Goal: Complete application form: Complete application form

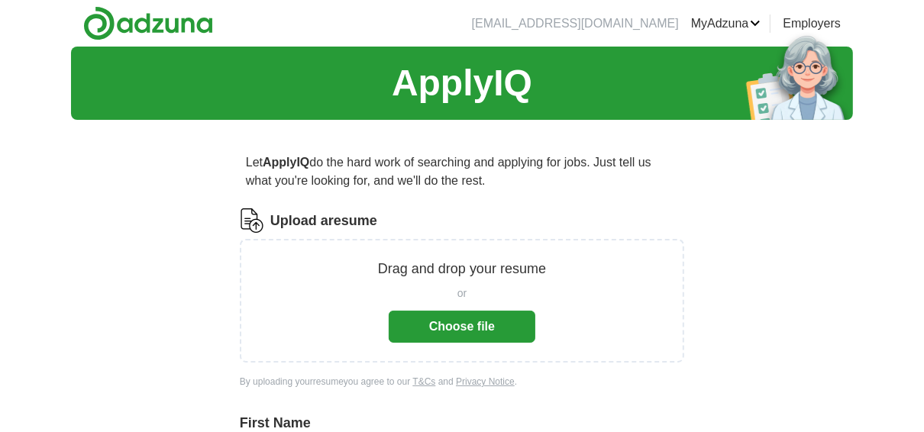
click at [465, 332] on button "Choose file" at bounding box center [462, 327] width 147 height 32
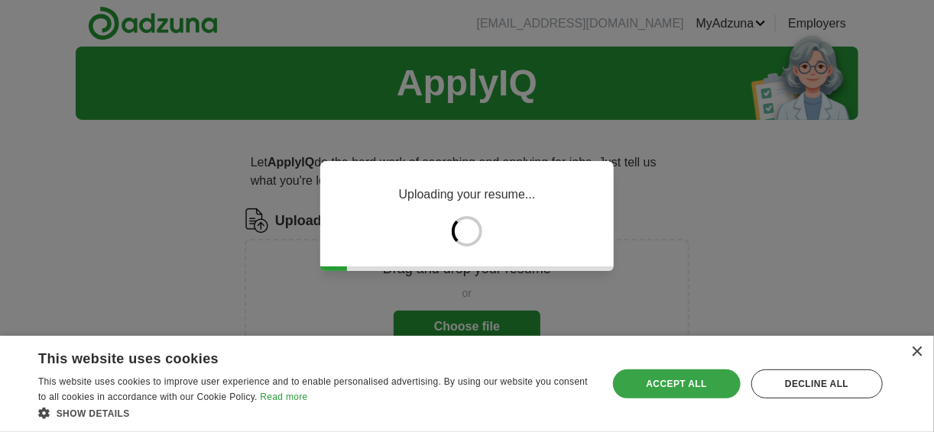
click at [660, 391] on div "Accept all" at bounding box center [677, 384] width 128 height 29
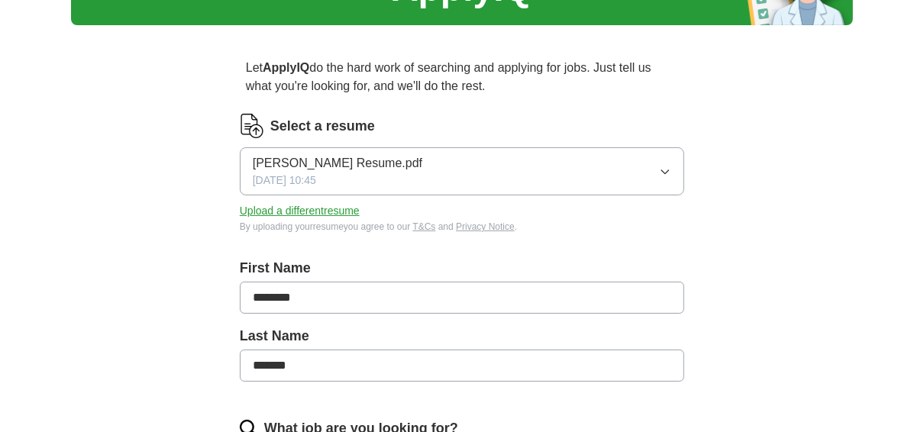
scroll to position [96, 0]
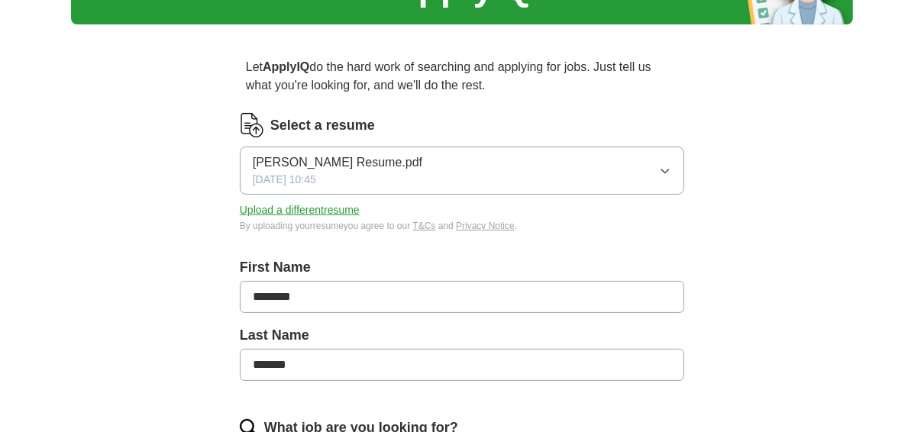
drag, startPoint x: 205, startPoint y: 327, endPoint x: 287, endPoint y: 410, distance: 116.7
drag, startPoint x: 287, startPoint y: 410, endPoint x: 224, endPoint y: 319, distance: 110.9
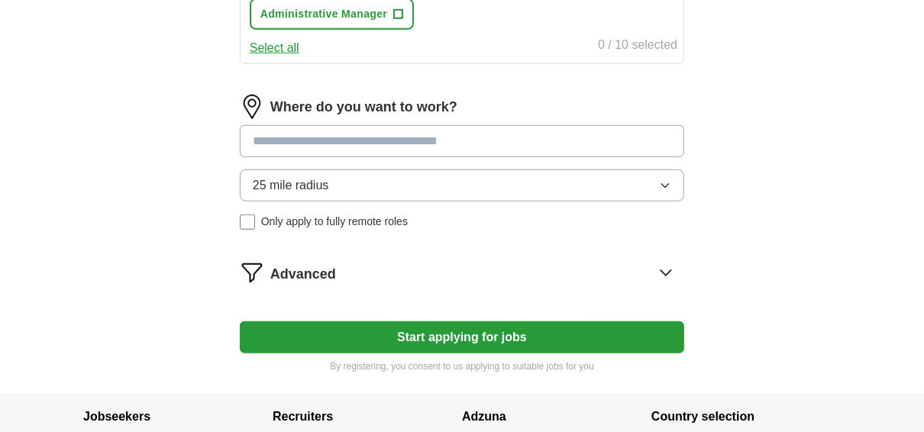
scroll to position [819, 0]
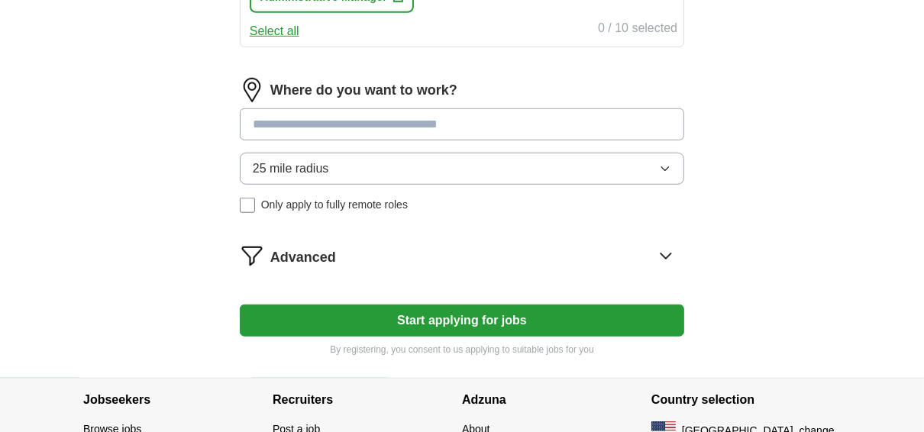
click at [513, 119] on input at bounding box center [462, 124] width 445 height 32
type input "******"
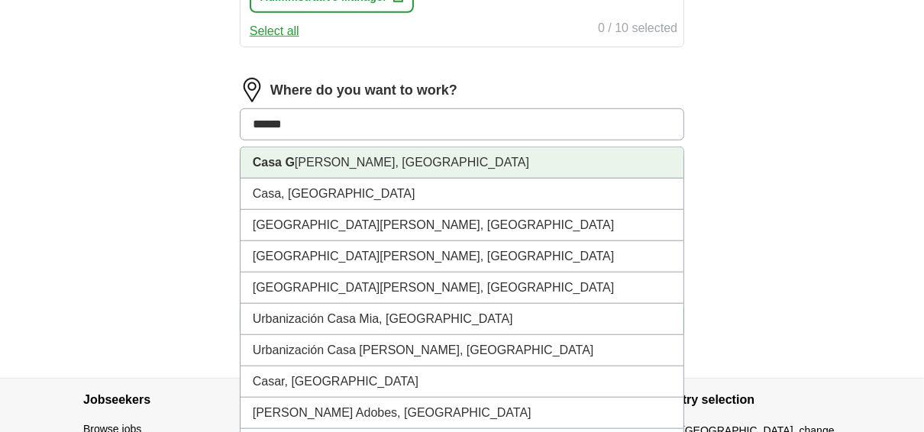
click at [397, 154] on li "Casa G [PERSON_NAME], [GEOGRAPHIC_DATA]" at bounding box center [462, 162] width 443 height 31
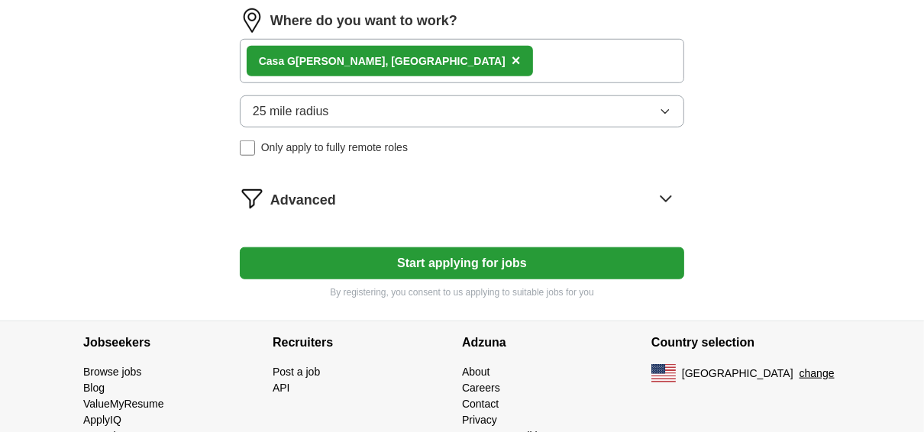
click at [439, 257] on button "Start applying for jobs" at bounding box center [462, 264] width 445 height 32
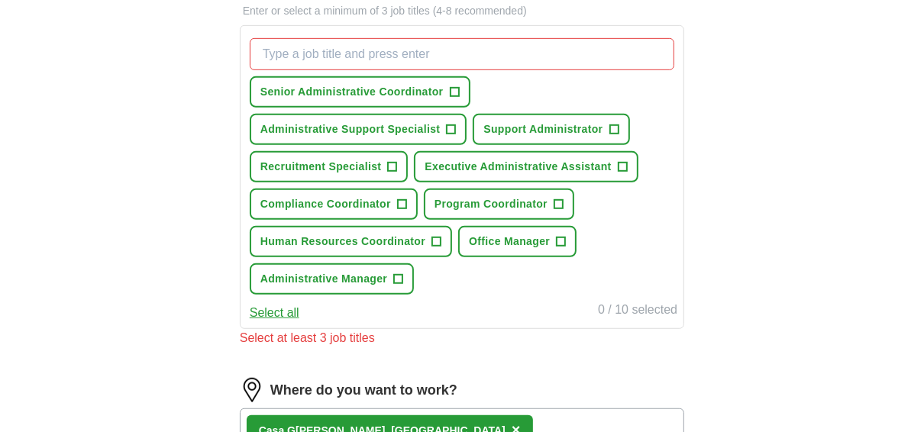
scroll to position [534, 0]
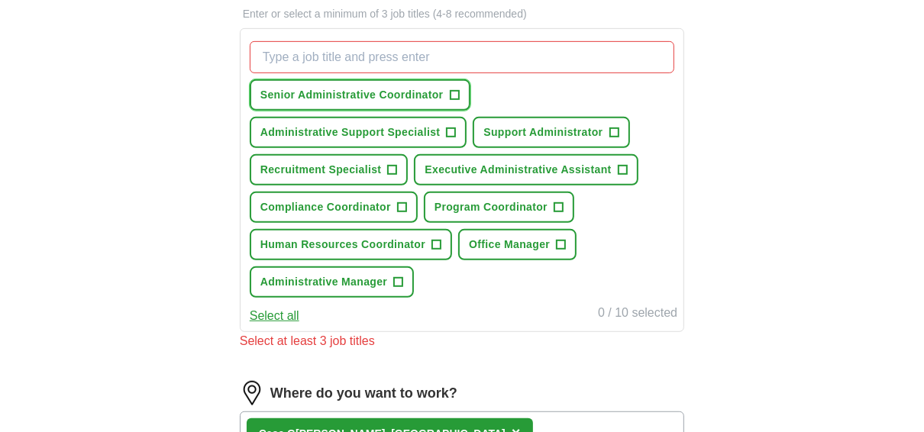
click at [452, 93] on span "+" at bounding box center [454, 95] width 9 height 12
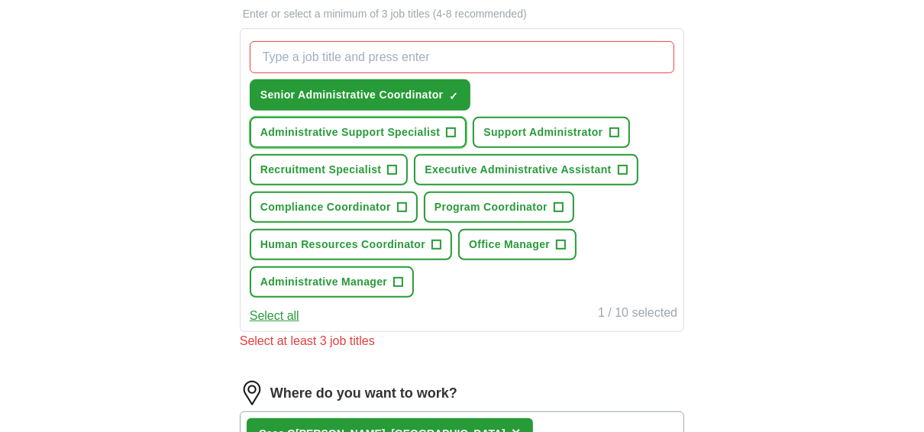
click at [454, 130] on span "+" at bounding box center [451, 133] width 9 height 12
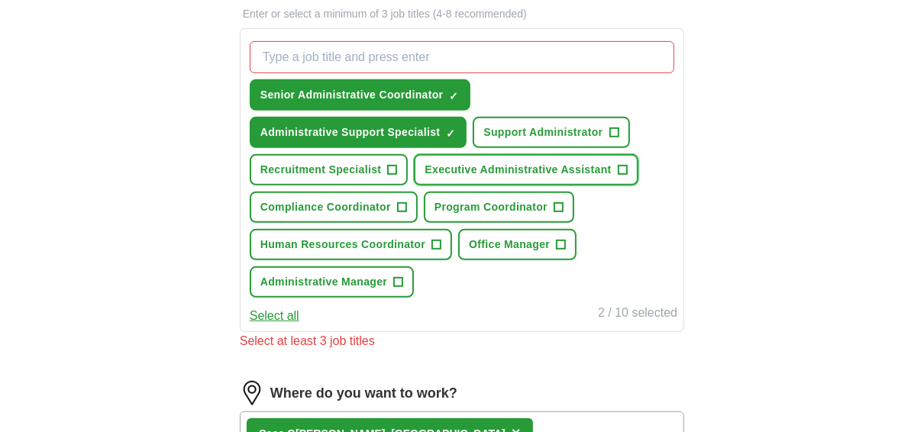
click at [608, 167] on span "Executive Administrative Assistant" at bounding box center [518, 170] width 186 height 16
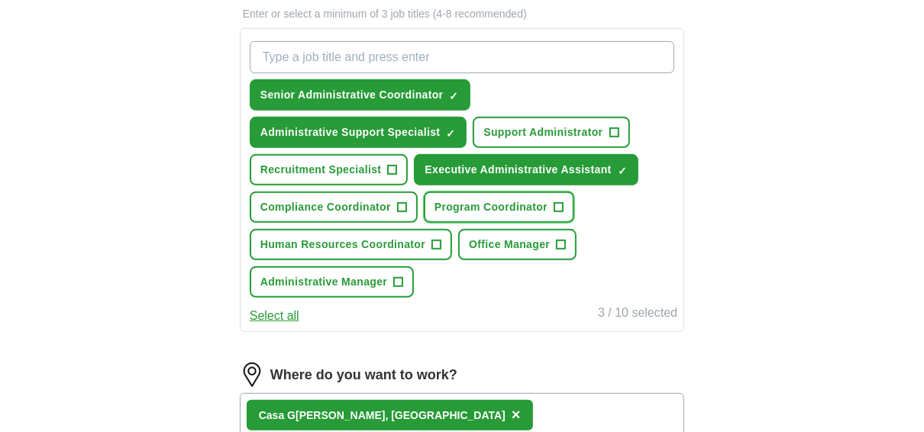
click at [462, 210] on span "Program Coordinator" at bounding box center [491, 207] width 113 height 16
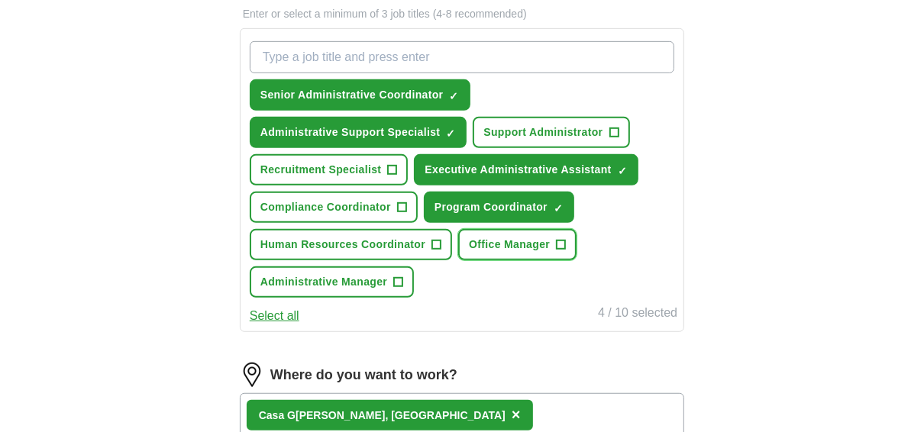
click at [520, 245] on span "Office Manager" at bounding box center [509, 245] width 81 height 16
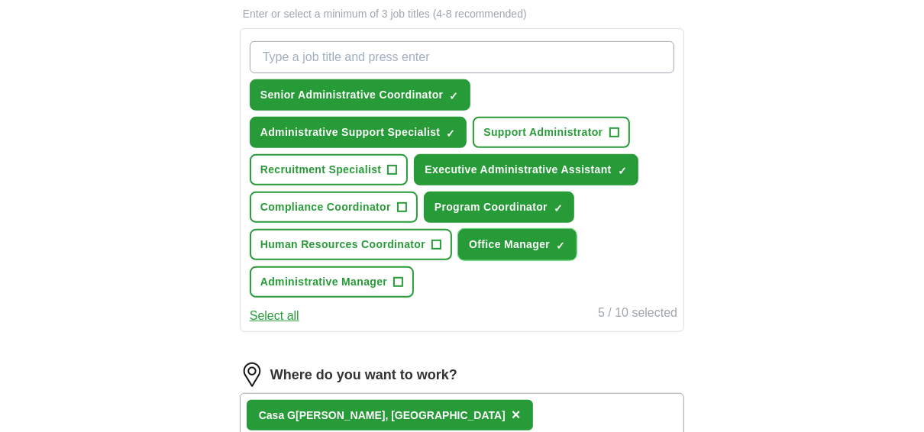
click at [544, 237] on span "Office Manager" at bounding box center [509, 245] width 81 height 16
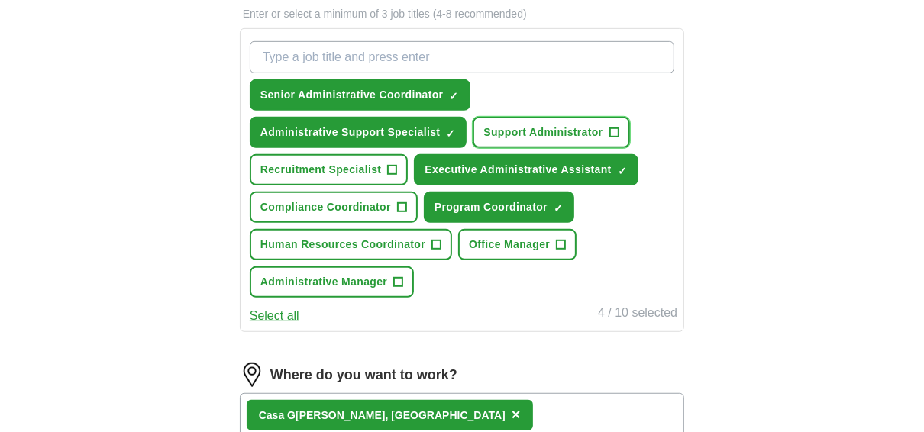
click at [507, 125] on span "Support Administrator" at bounding box center [543, 133] width 119 height 16
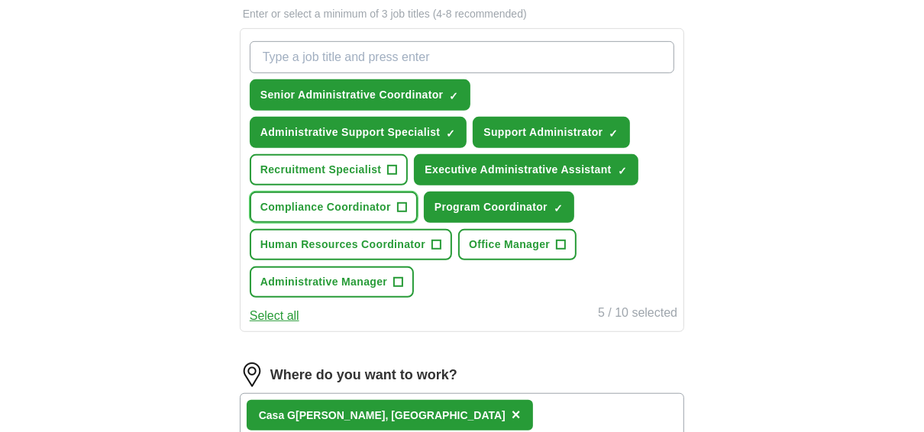
click at [327, 212] on span "Compliance Coordinator" at bounding box center [326, 207] width 131 height 16
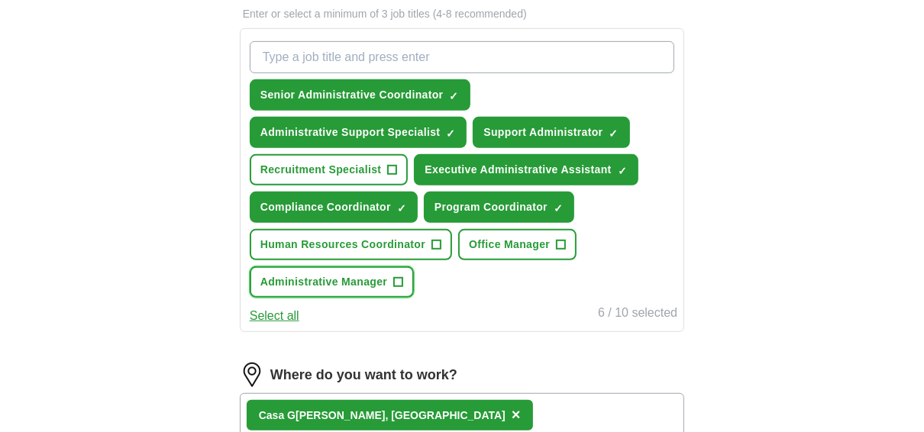
click at [309, 274] on span "Administrative Manager" at bounding box center [324, 282] width 127 height 16
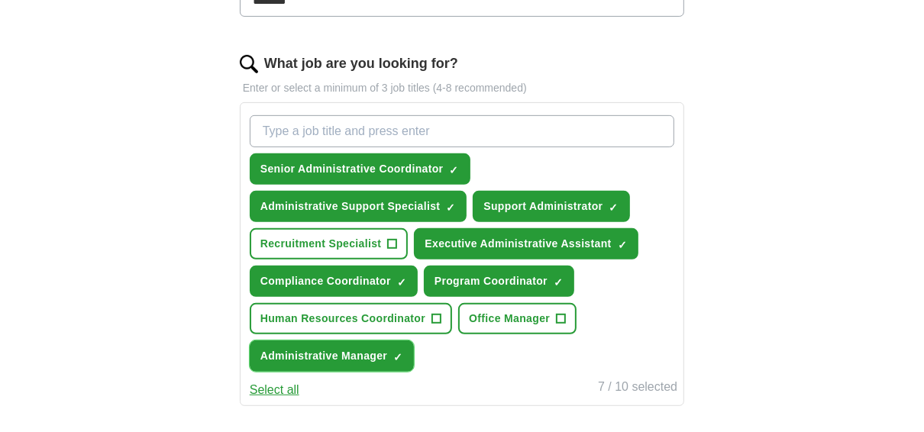
scroll to position [453, 0]
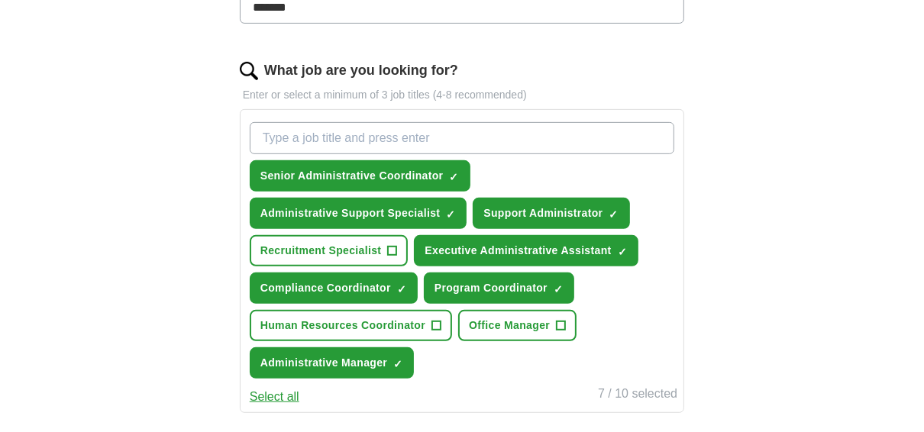
click at [342, 131] on input "What job are you looking for?" at bounding box center [462, 138] width 425 height 32
type input "customer service"
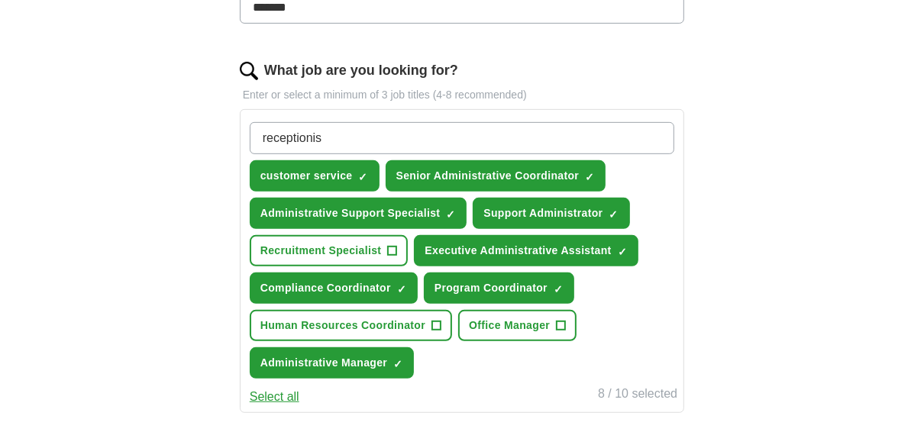
type input "receptionist"
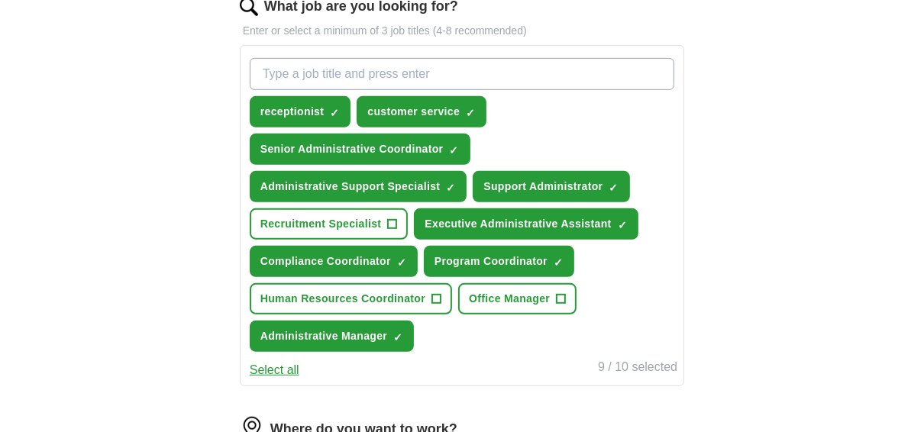
scroll to position [519, 0]
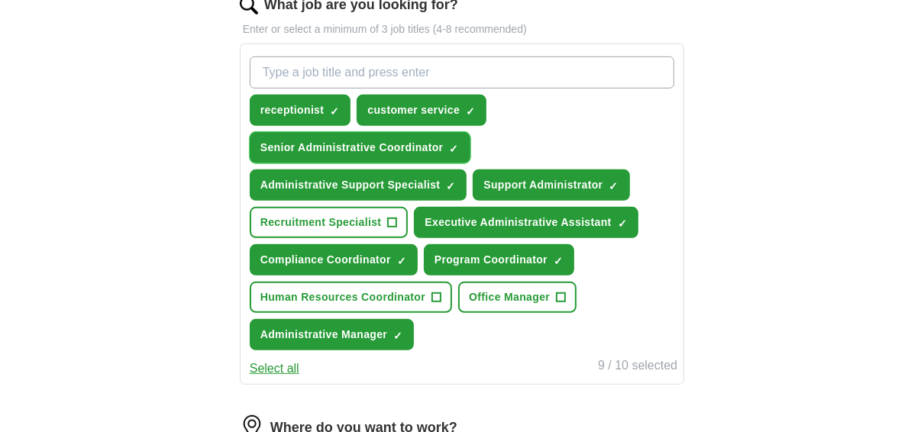
click at [380, 146] on span "Senior Administrative Coordinator" at bounding box center [352, 148] width 183 height 16
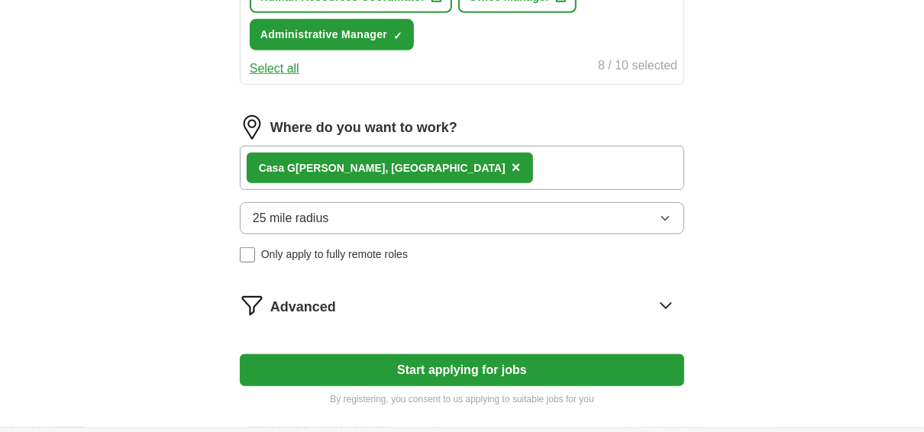
scroll to position [820, 0]
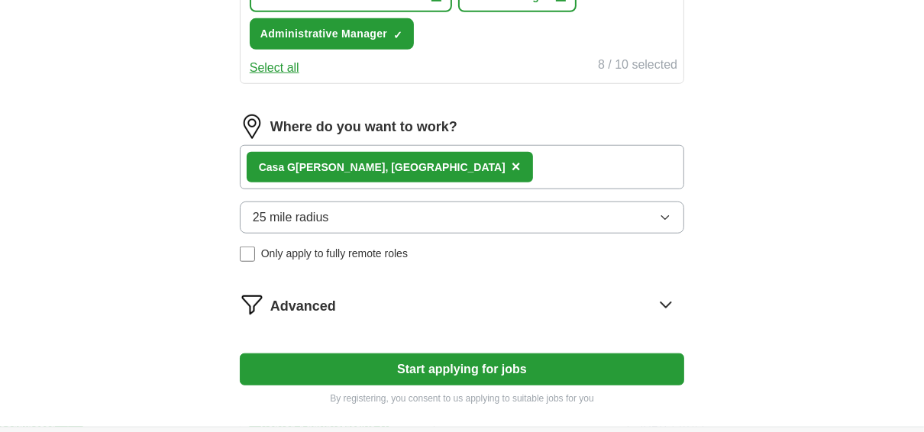
click at [472, 367] on button "Start applying for jobs" at bounding box center [462, 370] width 445 height 32
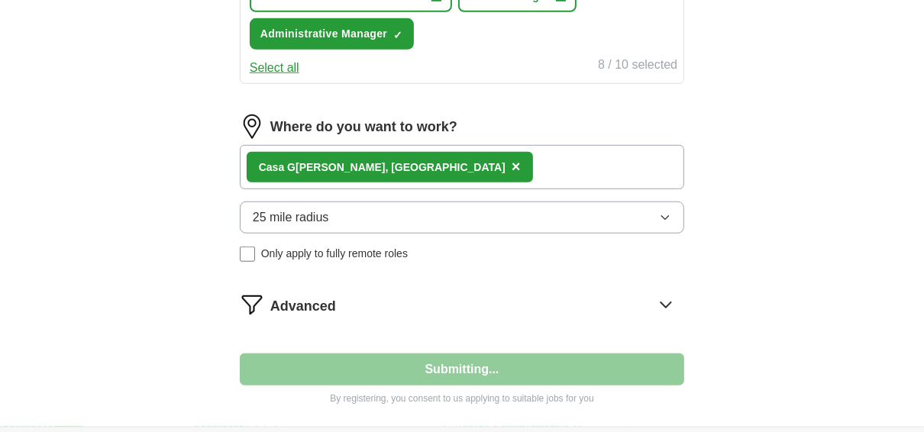
select select "**"
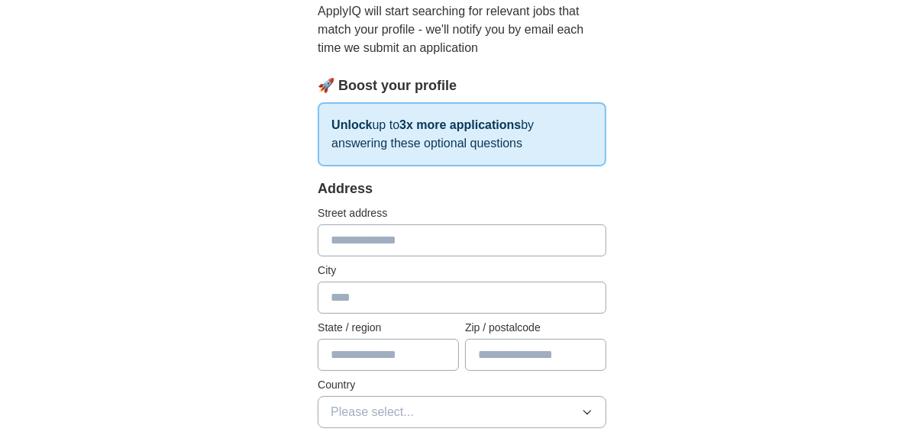
scroll to position [173, 0]
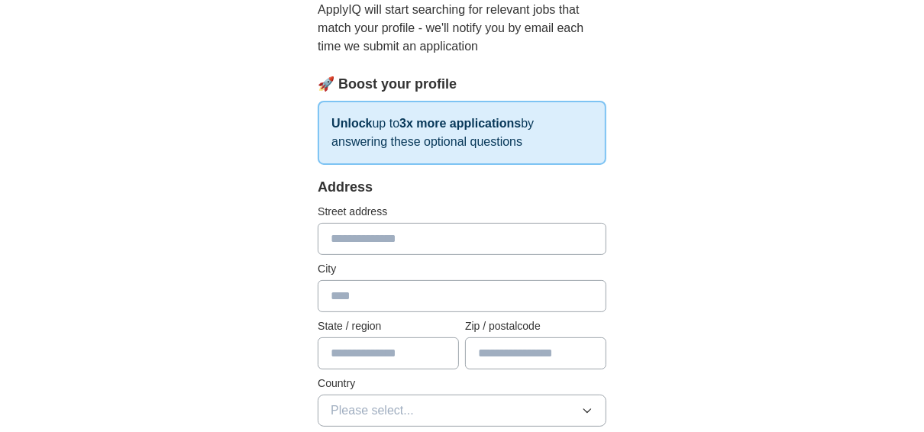
click at [348, 244] on input "text" at bounding box center [462, 239] width 289 height 32
type input "**********"
type input "**"
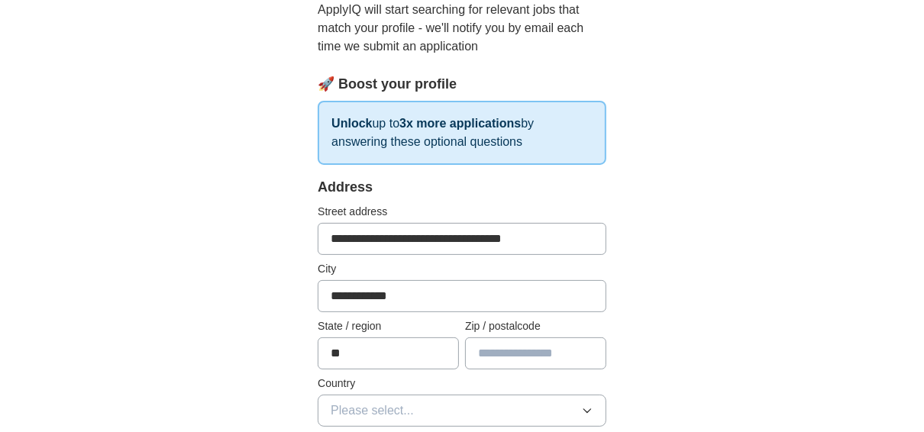
type input "*****"
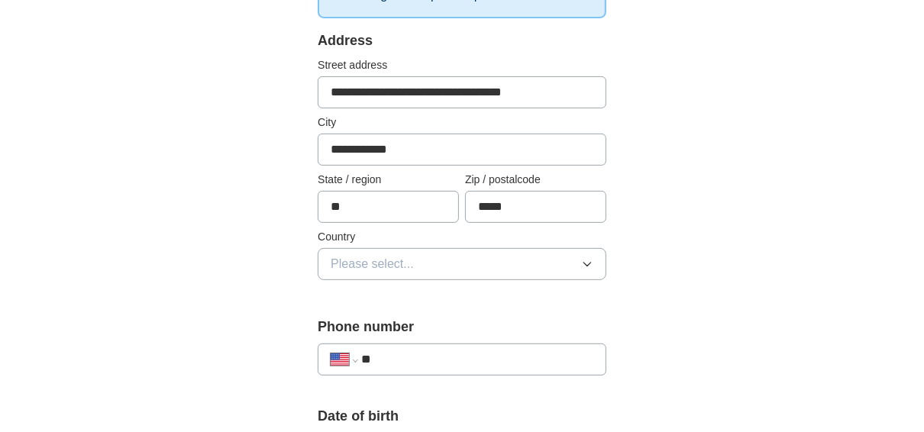
scroll to position [322, 0]
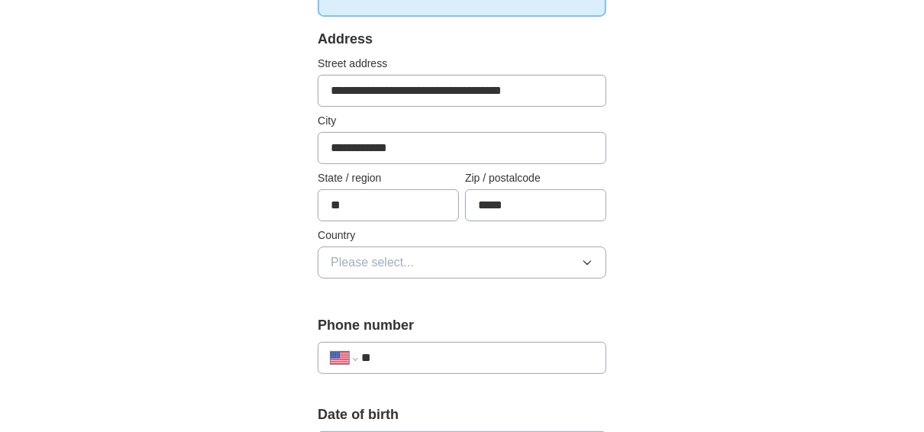
click at [354, 261] on span "Please select..." at bounding box center [372, 263] width 83 height 18
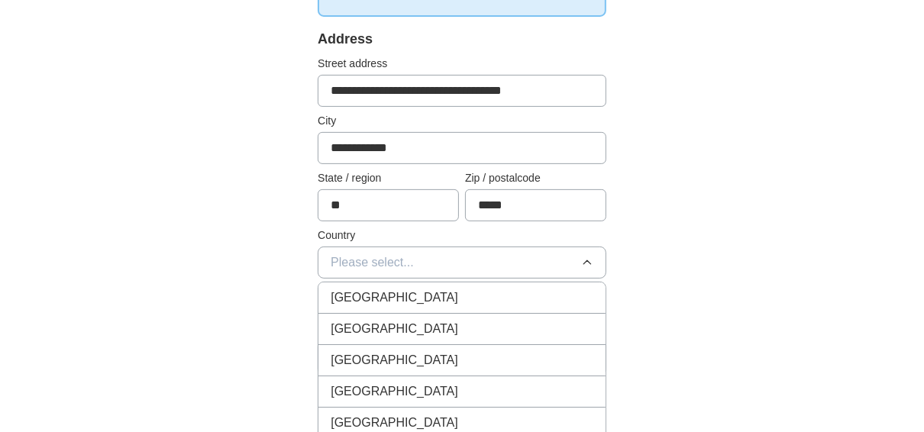
click at [355, 328] on span "[GEOGRAPHIC_DATA]" at bounding box center [395, 329] width 128 height 18
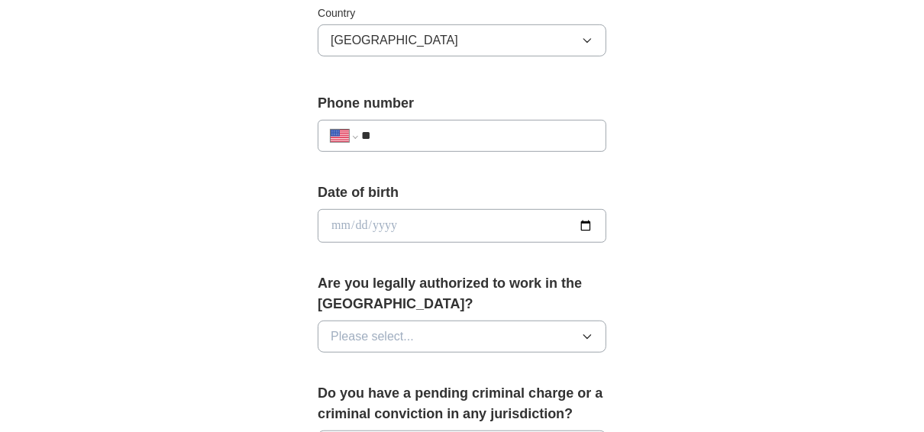
scroll to position [545, 0]
click at [426, 131] on input "**" at bounding box center [477, 135] width 232 height 18
type input "**********"
click at [384, 231] on input "date" at bounding box center [462, 226] width 289 height 34
type input "**********"
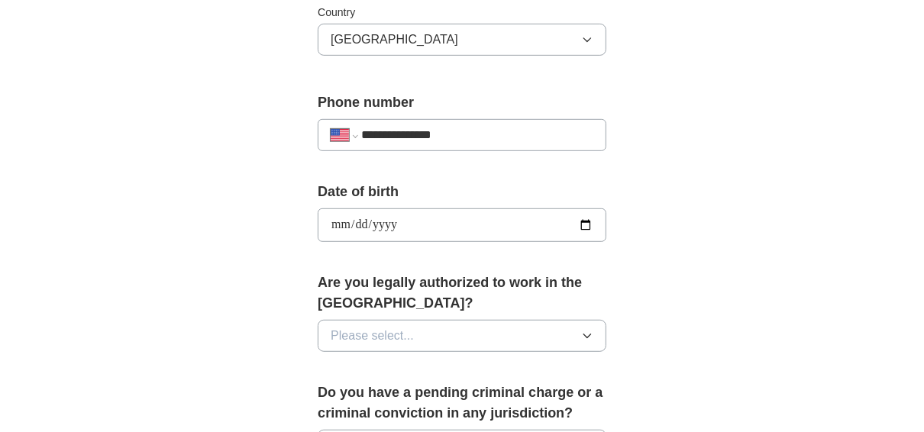
click at [341, 329] on span "Please select..." at bounding box center [372, 336] width 83 height 18
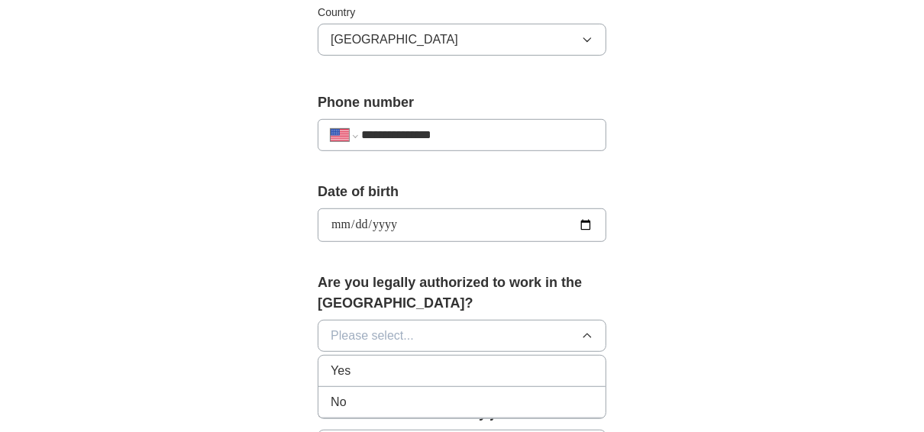
click at [341, 362] on span "Yes" at bounding box center [341, 371] width 20 height 18
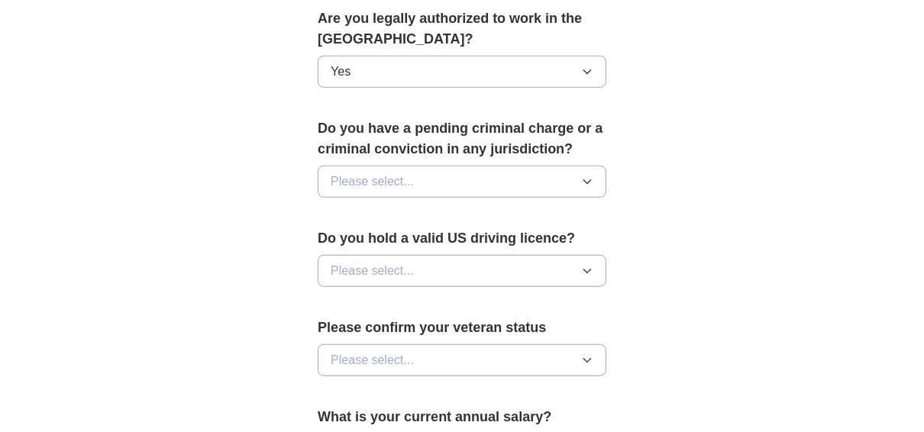
scroll to position [816, 0]
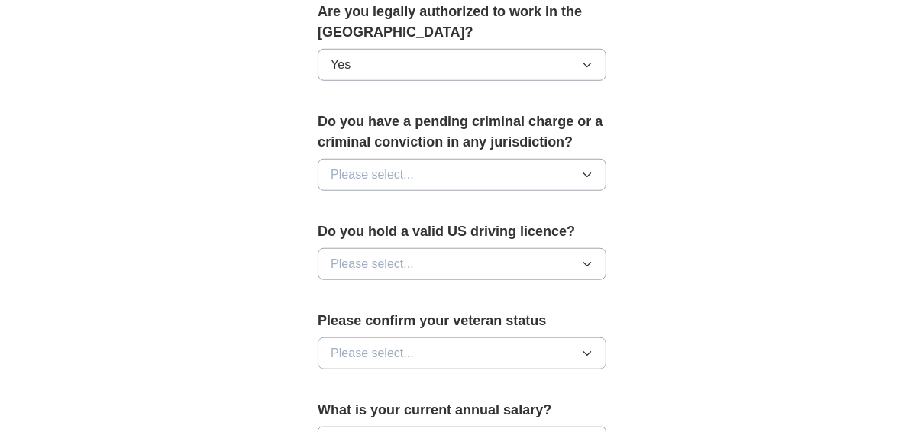
click at [353, 166] on span "Please select..." at bounding box center [372, 175] width 83 height 18
click at [352, 240] on div "No" at bounding box center [462, 241] width 263 height 18
click at [360, 256] on span "Please select..." at bounding box center [372, 264] width 83 height 18
click at [355, 300] on div "Yes" at bounding box center [462, 299] width 263 height 18
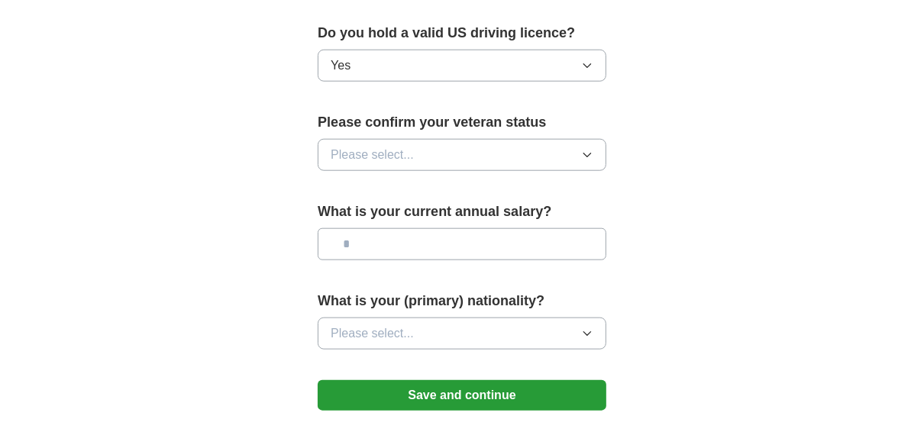
scroll to position [1021, 0]
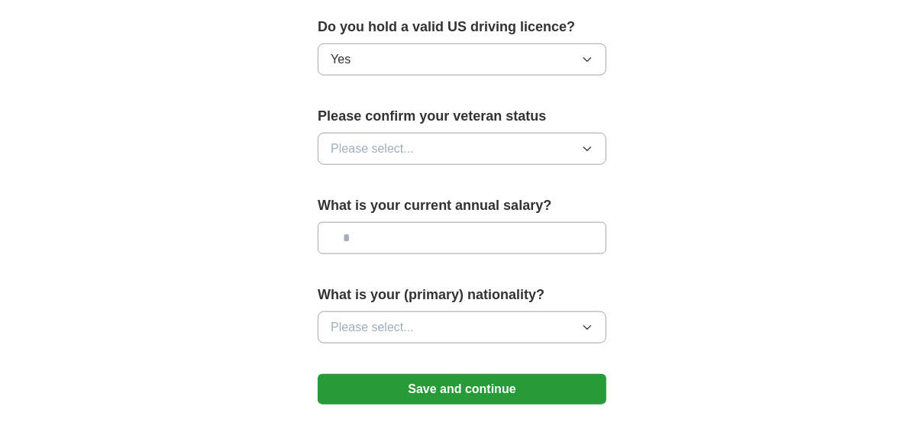
click at [335, 140] on span "Please select..." at bounding box center [372, 149] width 83 height 18
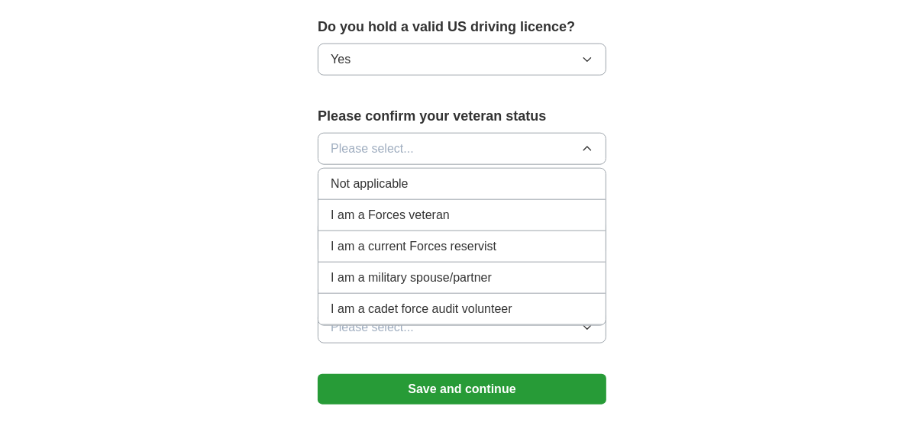
click at [371, 183] on span "Not applicable" at bounding box center [369, 184] width 77 height 18
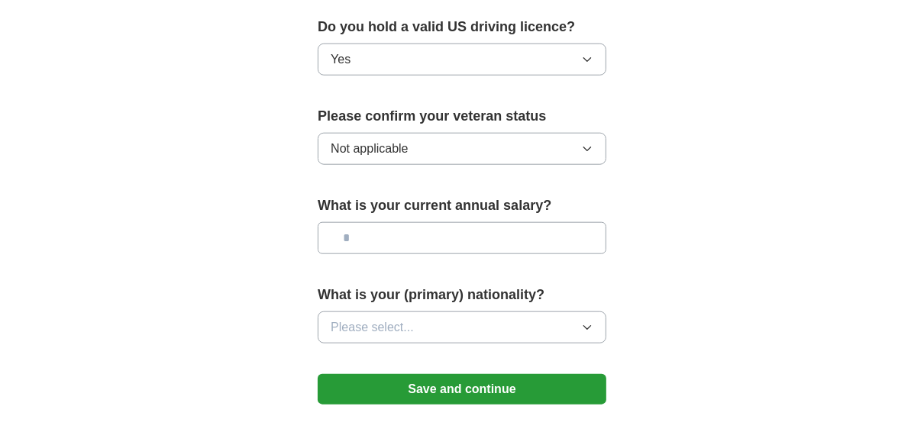
click at [372, 238] on input "text" at bounding box center [462, 238] width 289 height 32
click at [384, 319] on span "Please select..." at bounding box center [372, 328] width 83 height 18
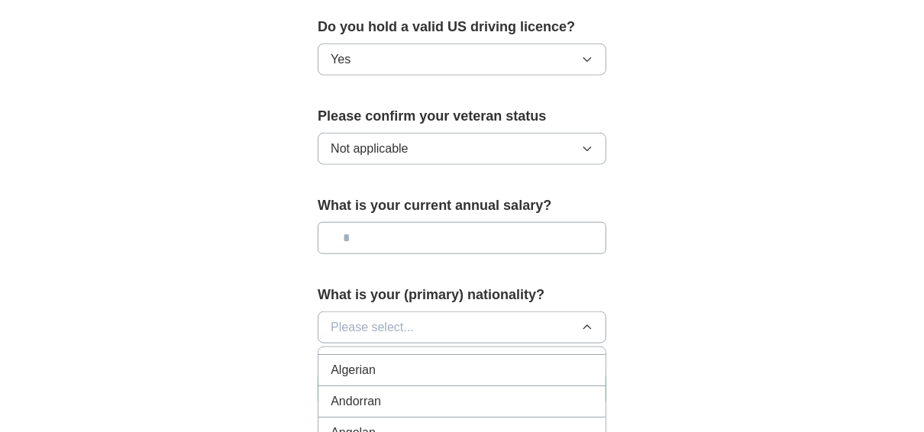
scroll to position [0, 0]
click at [376, 358] on span "American" at bounding box center [357, 363] width 52 height 18
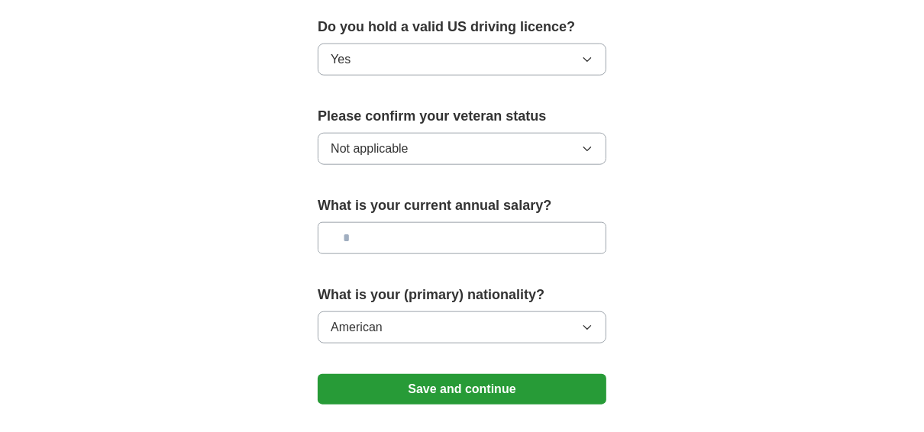
click at [416, 380] on button "Save and continue" at bounding box center [462, 389] width 289 height 31
